Goal: Task Accomplishment & Management: Use online tool/utility

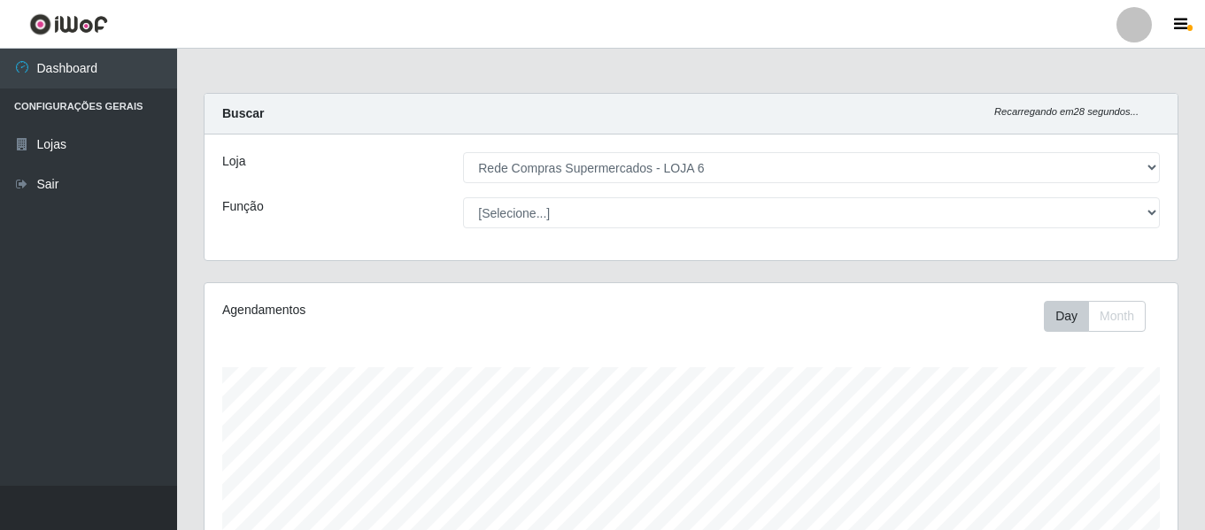
select select "398"
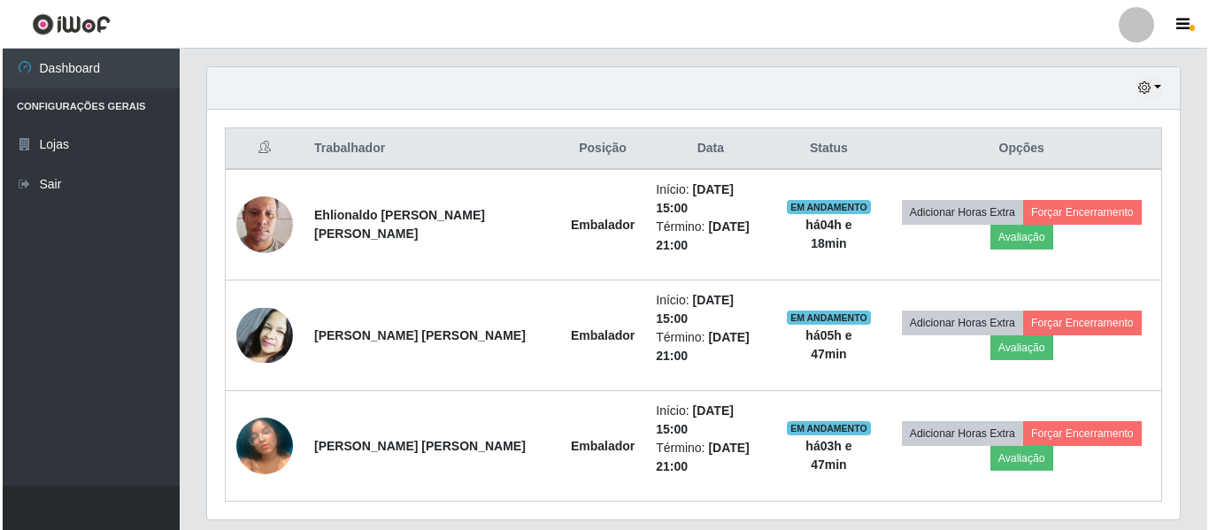
scroll to position [367, 973]
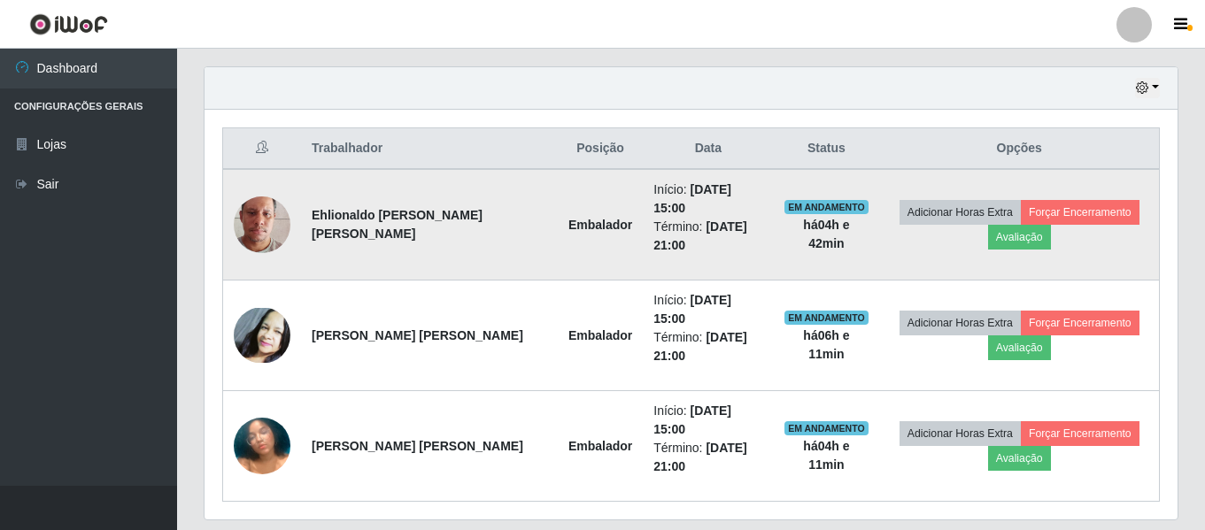
click at [879, 217] on td "Adicionar Horas Extra Forçar Encerramento Avaliação" at bounding box center [1019, 225] width 280 height 112
click at [1045, 203] on button "Forçar Encerramento" at bounding box center [1080, 212] width 119 height 25
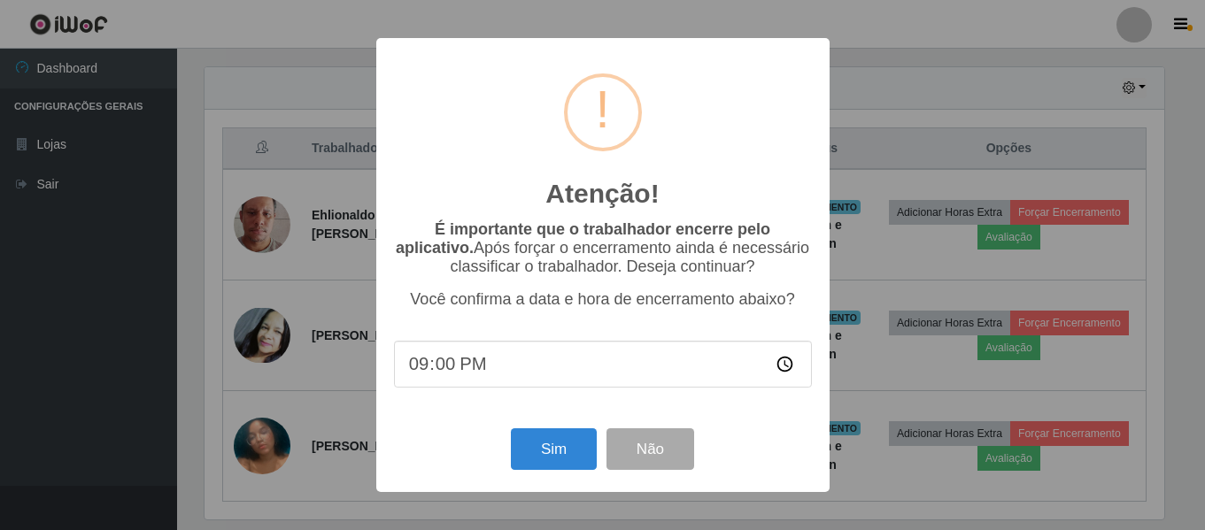
scroll to position [367, 964]
click at [550, 461] on button "Sim" at bounding box center [556, 449] width 86 height 42
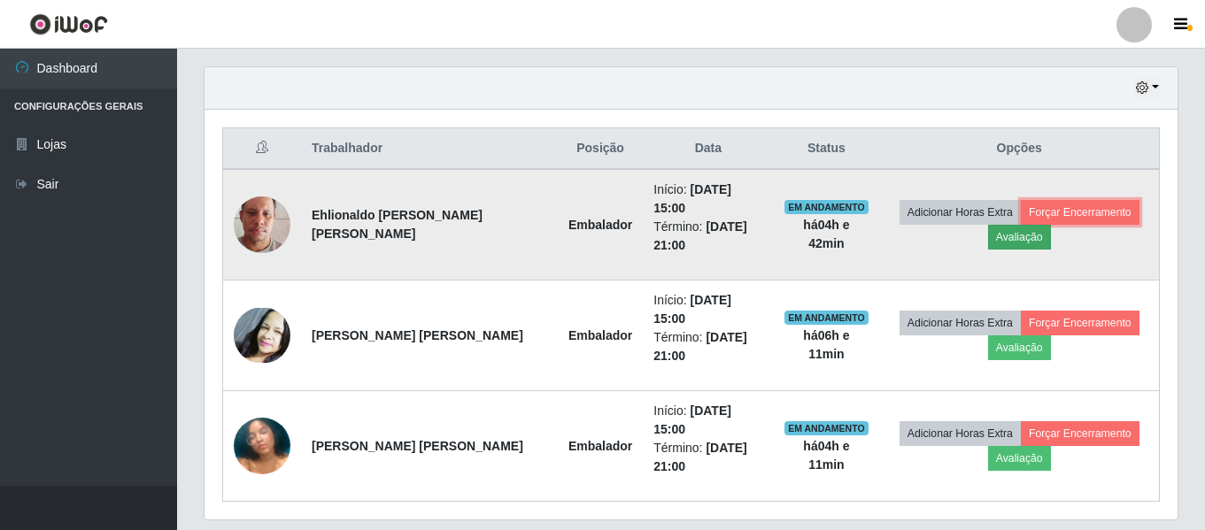
scroll to position [367, 973]
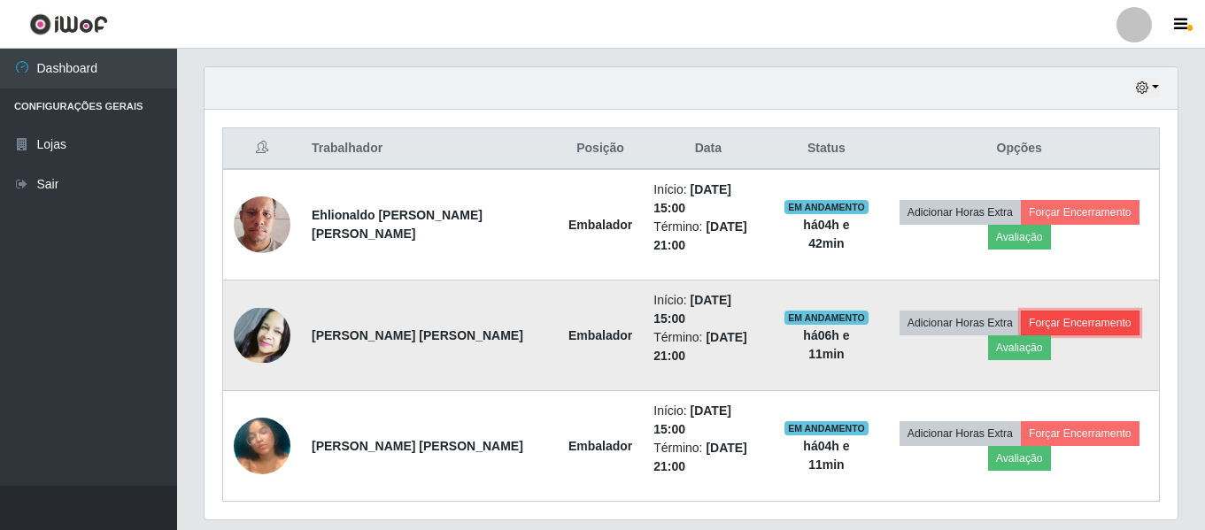
click at [1058, 311] on button "Forçar Encerramento" at bounding box center [1080, 323] width 119 height 25
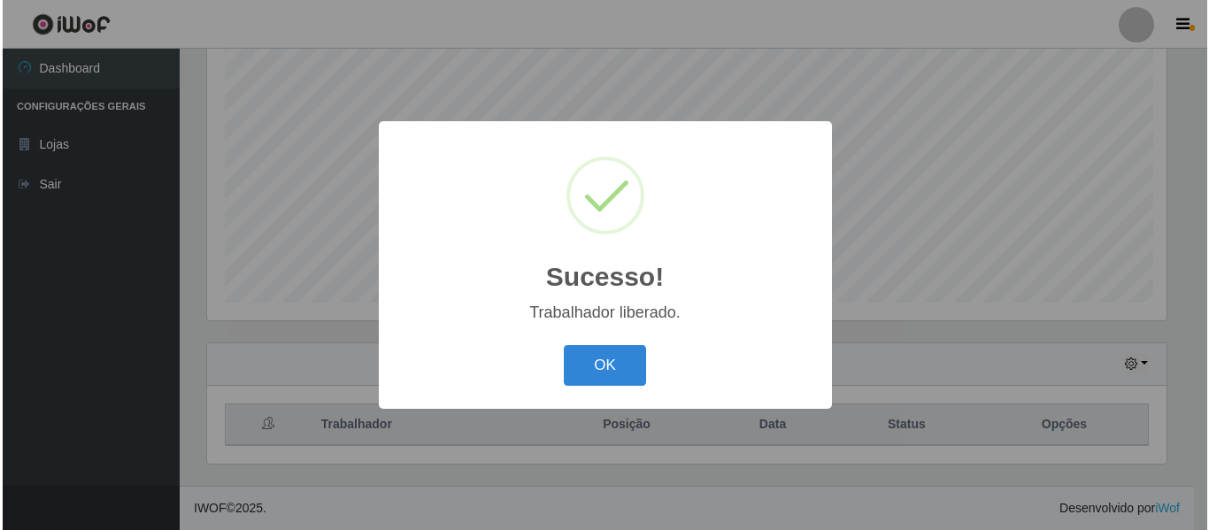
scroll to position [330, 0]
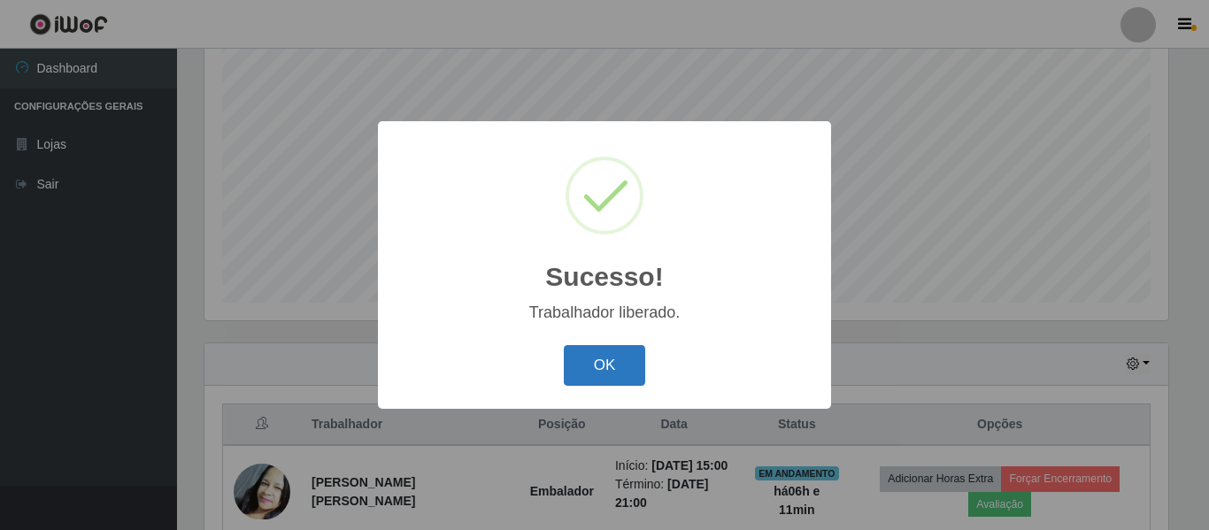
click at [623, 365] on button "OK" at bounding box center [605, 366] width 82 height 42
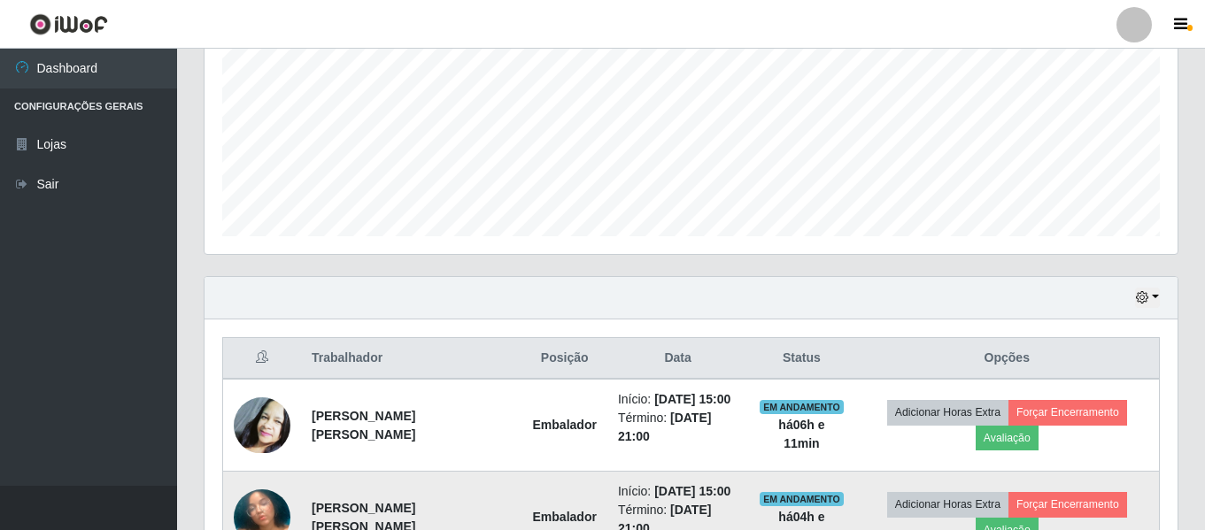
scroll to position [507, 0]
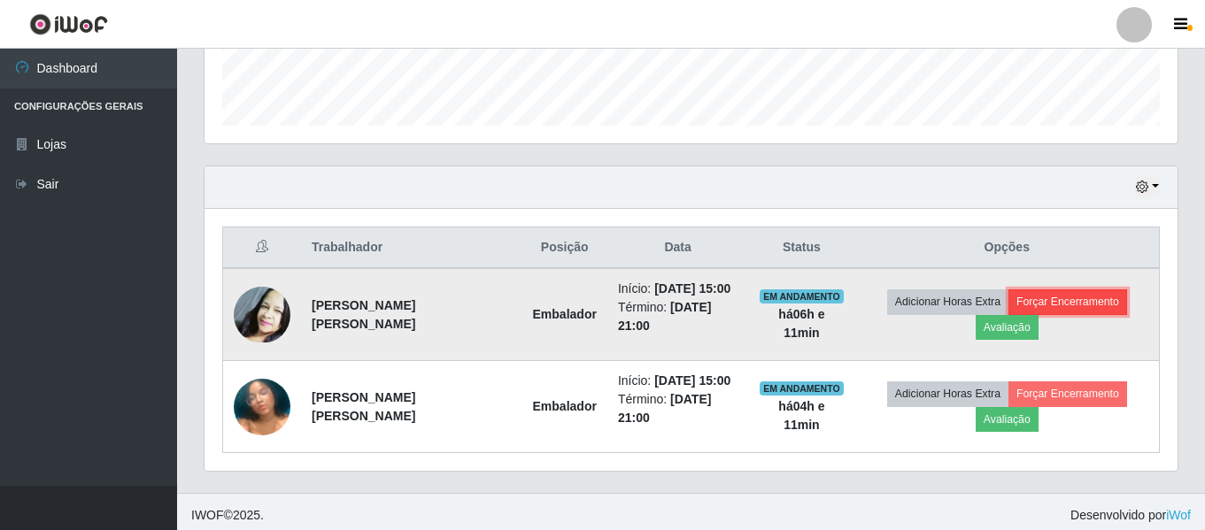
click at [1045, 294] on button "Forçar Encerramento" at bounding box center [1067, 301] width 119 height 25
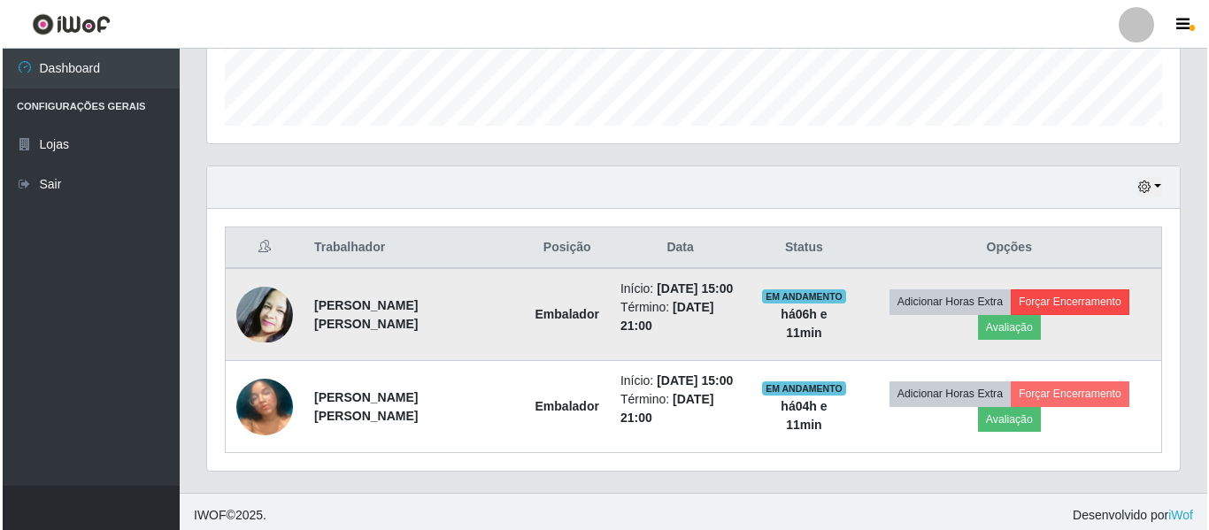
scroll to position [367, 964]
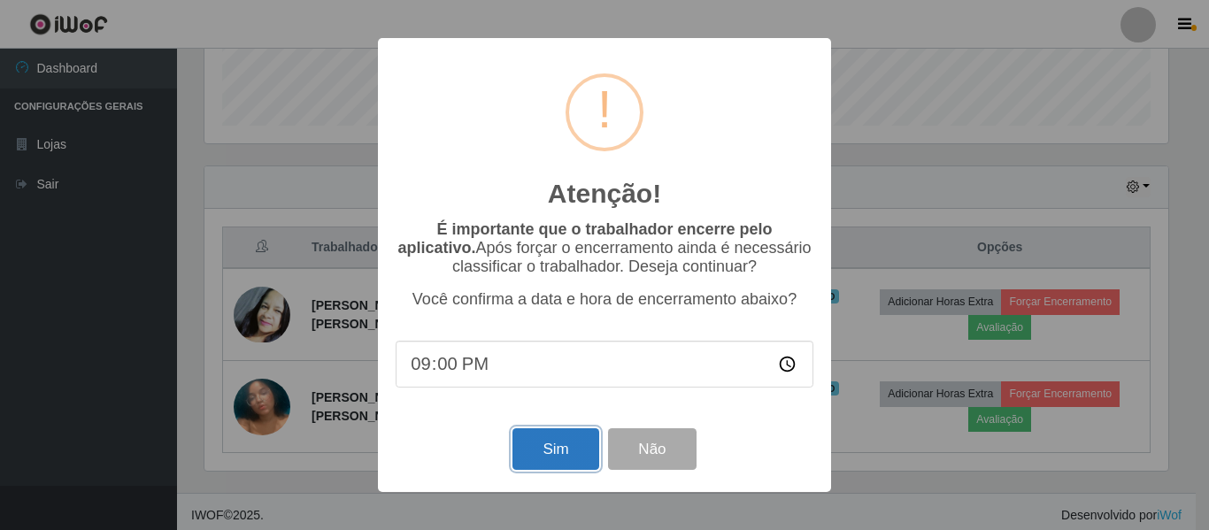
click at [562, 444] on button "Sim" at bounding box center [556, 449] width 86 height 42
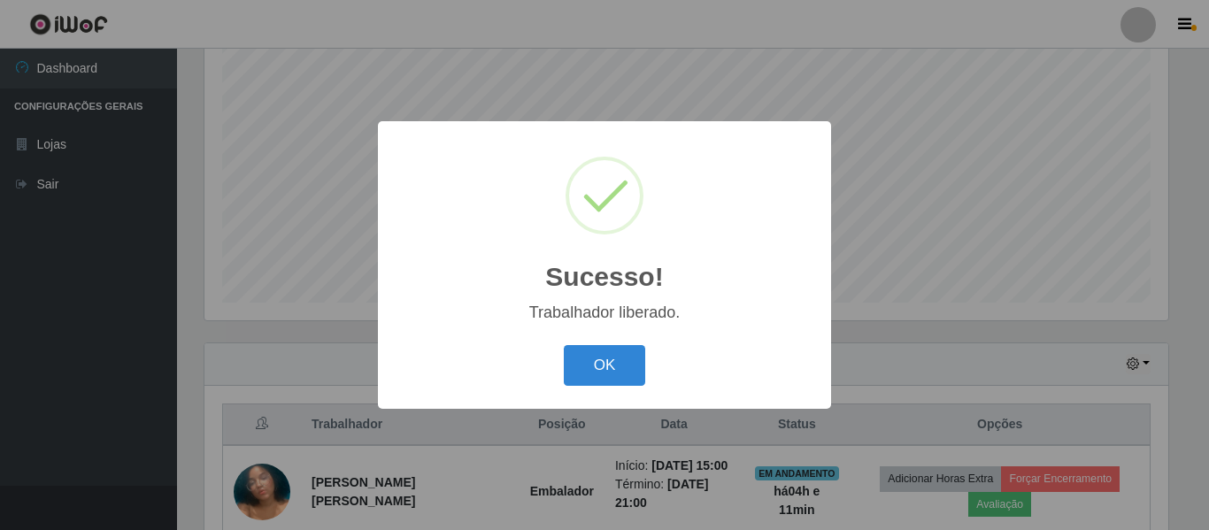
click at [615, 371] on button "OK" at bounding box center [605, 366] width 82 height 42
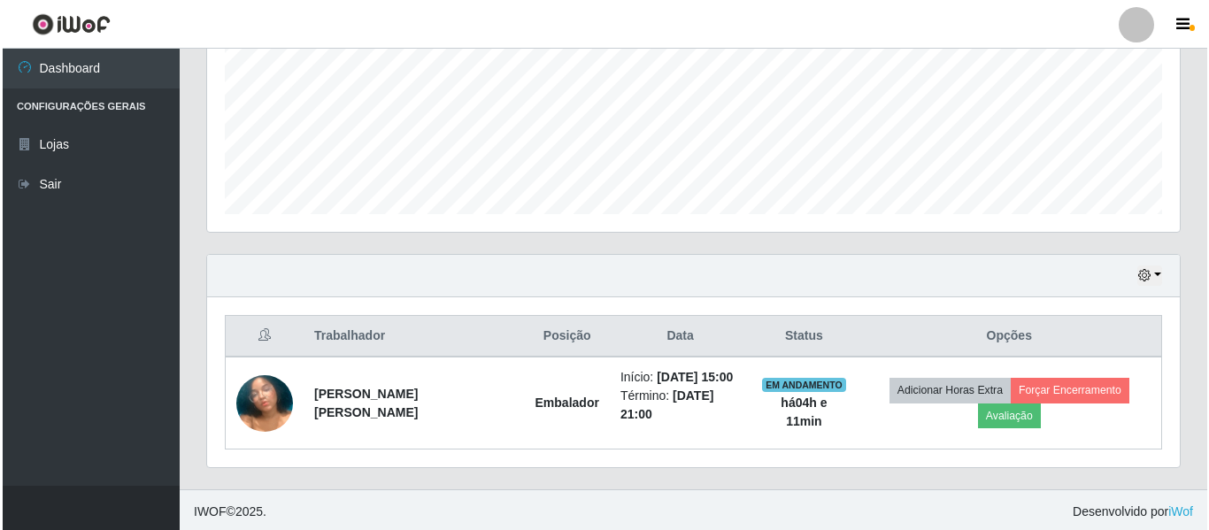
scroll to position [422, 0]
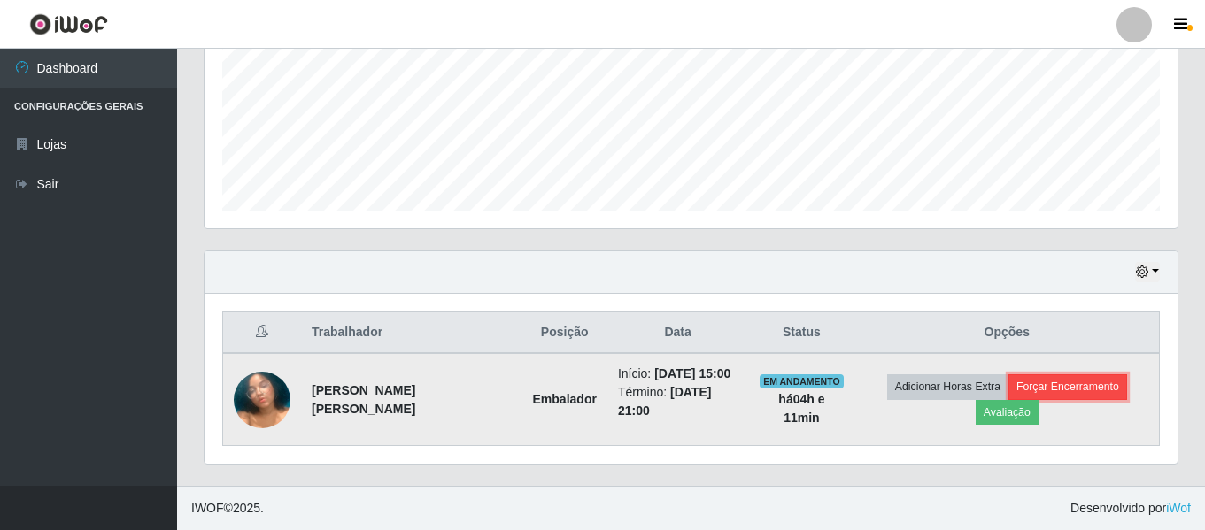
click at [1025, 384] on button "Forçar Encerramento" at bounding box center [1067, 386] width 119 height 25
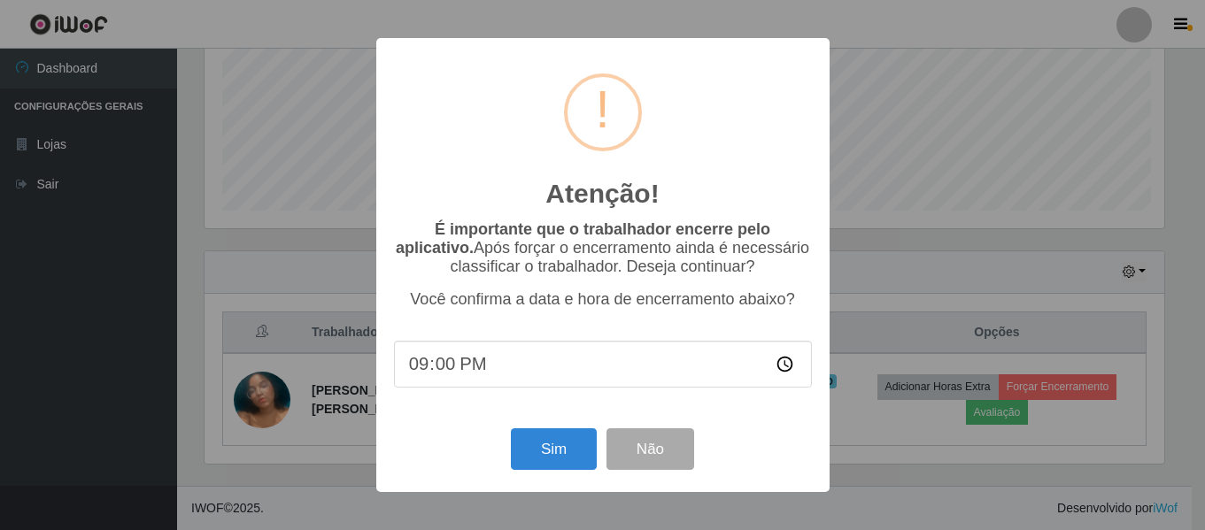
scroll to position [367, 964]
click at [573, 456] on button "Sim" at bounding box center [556, 449] width 86 height 42
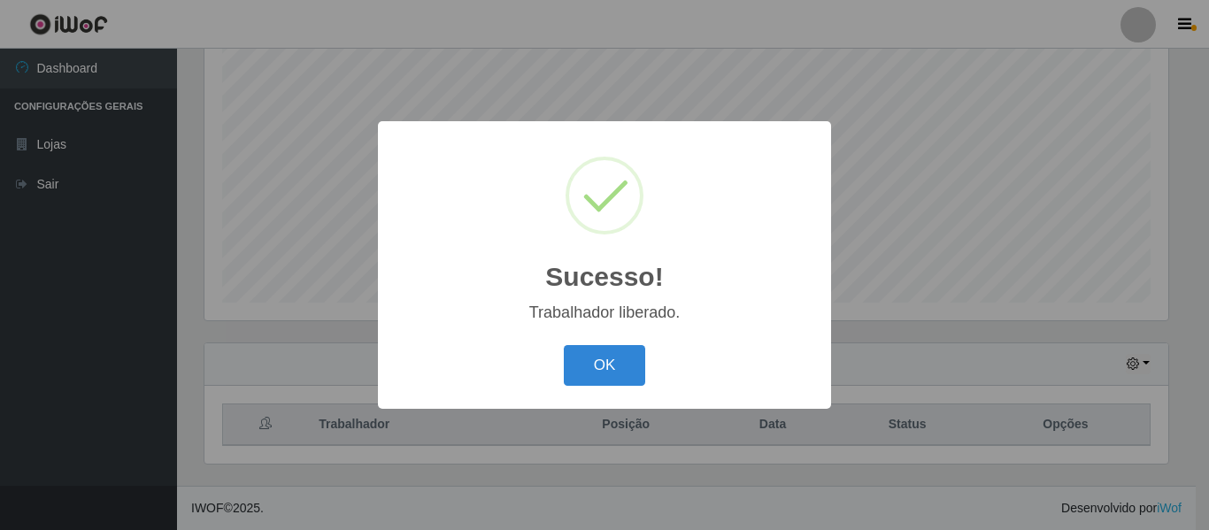
click at [564, 345] on button "OK" at bounding box center [605, 366] width 82 height 42
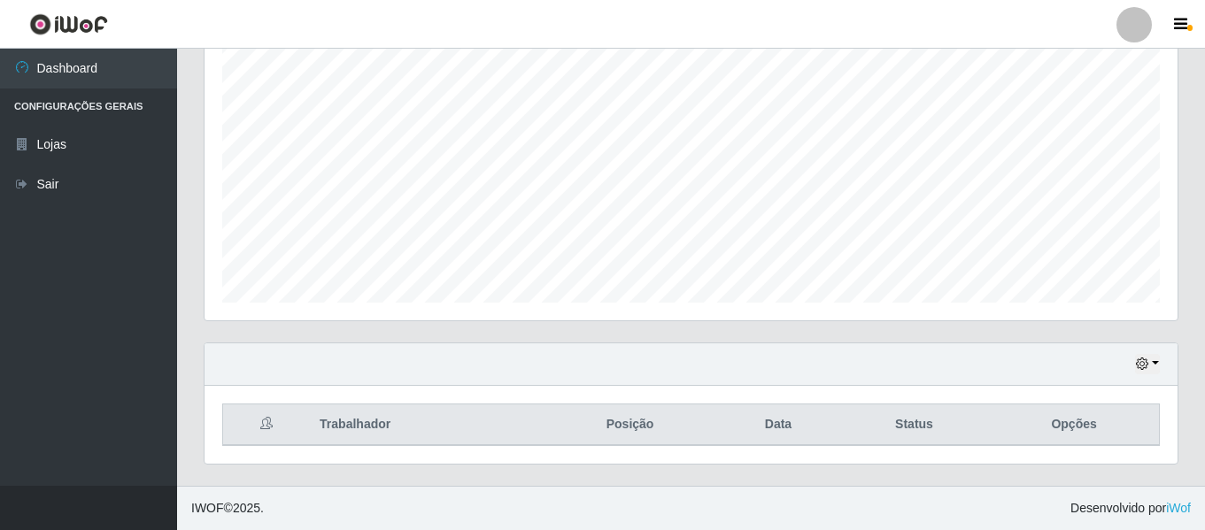
scroll to position [0, 0]
